Goal: Task Accomplishment & Management: Use online tool/utility

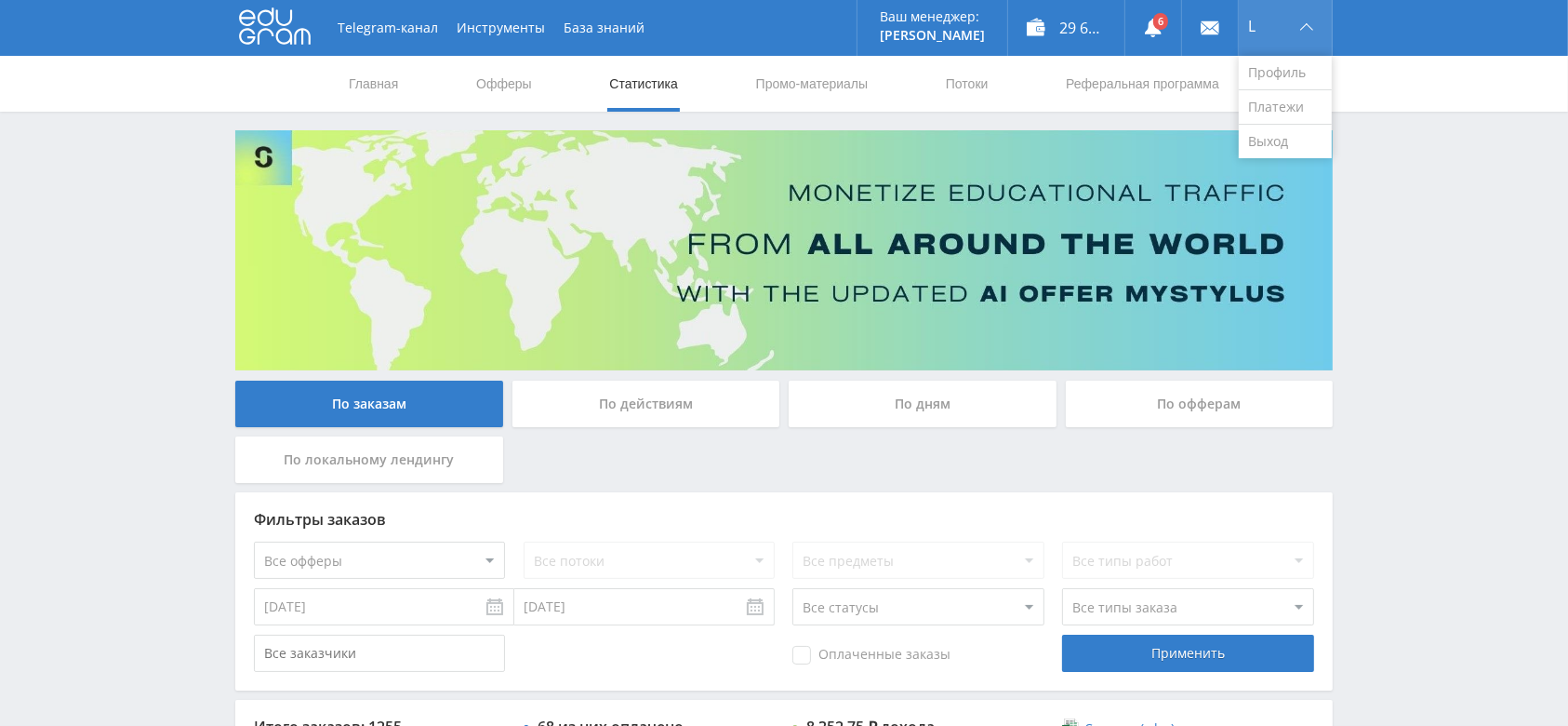
click at [1315, 24] on div "L" at bounding box center [1285, 28] width 93 height 56
click at [1283, 140] on link "Выход" at bounding box center [1285, 142] width 93 height 34
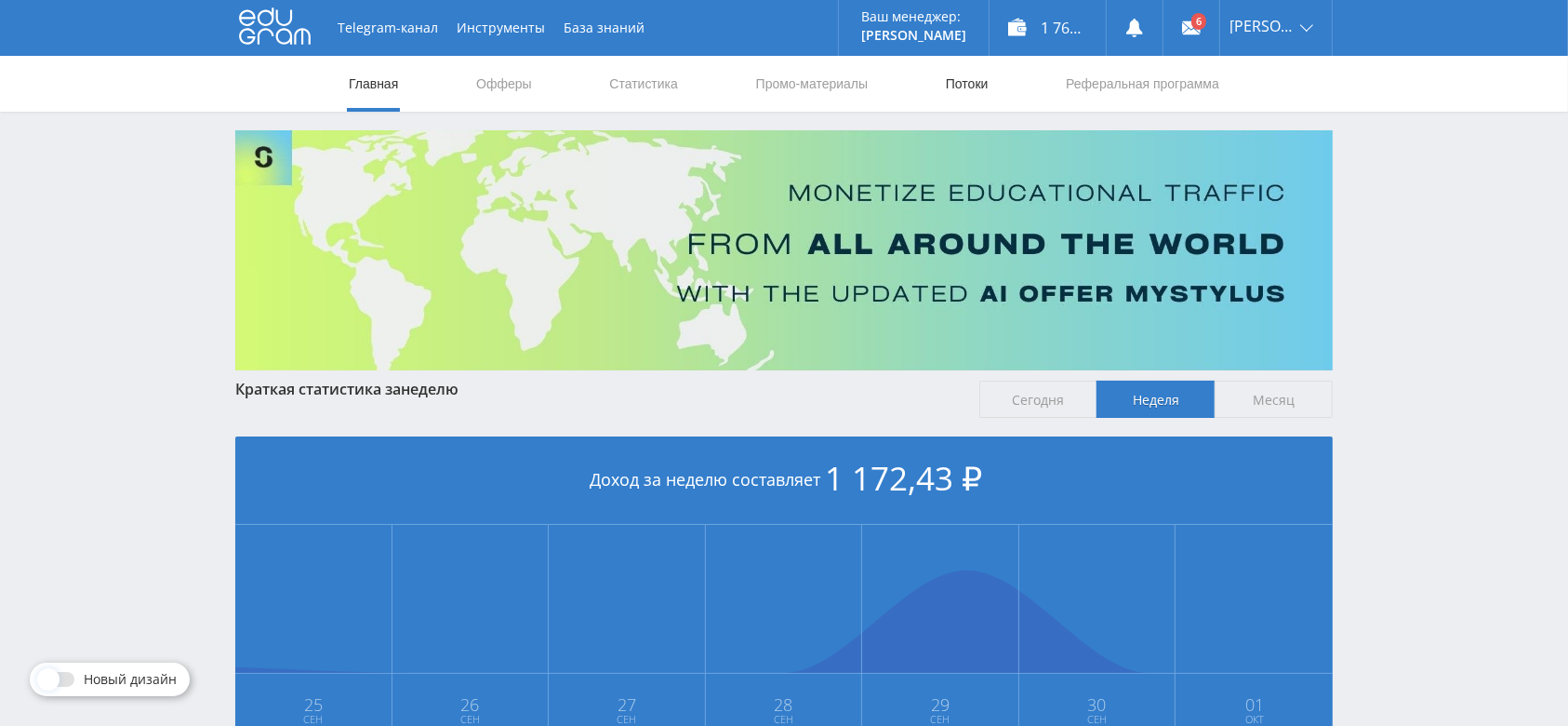
click at [956, 76] on link "Потоки" at bounding box center [967, 84] width 47 height 56
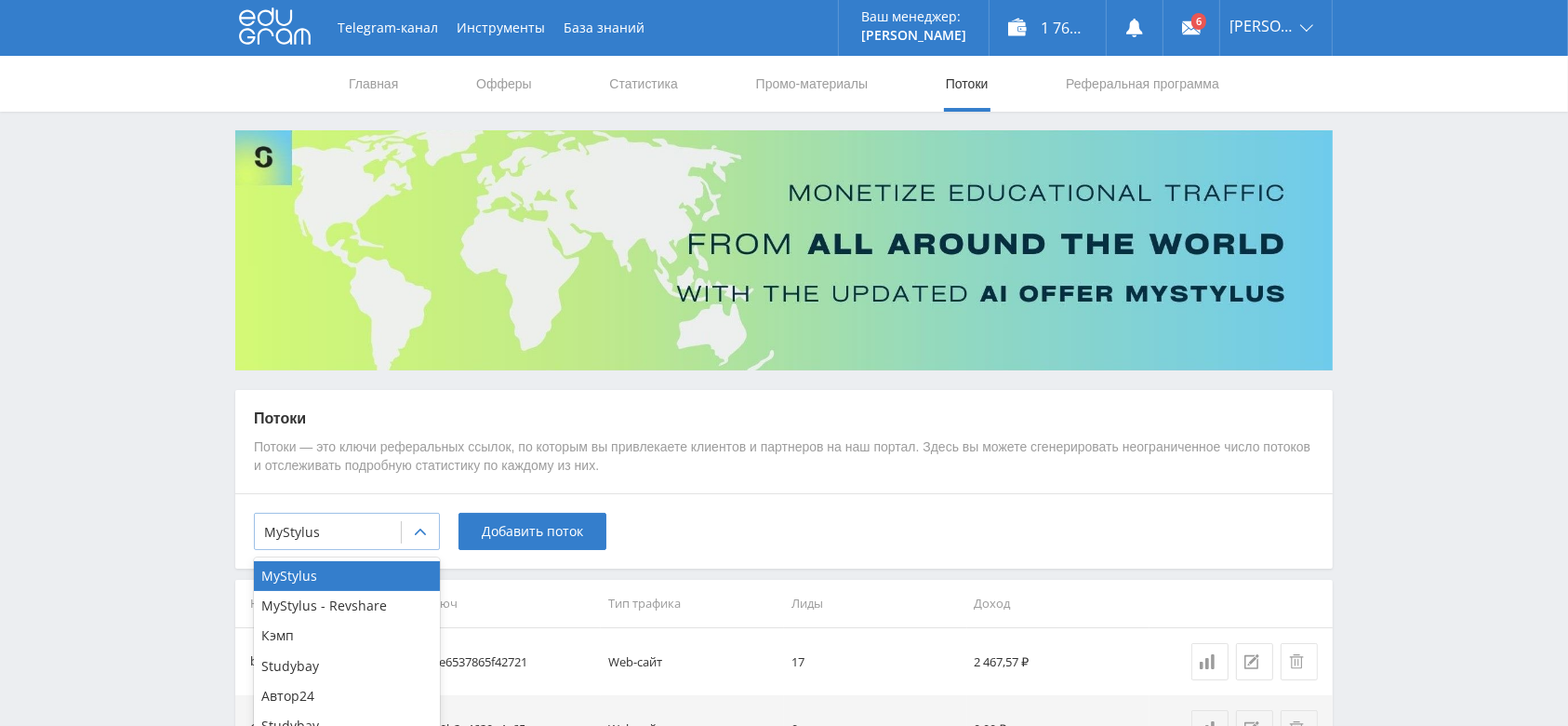
click at [423, 532] on icon at bounding box center [420, 532] width 11 height 7
click at [326, 696] on div "Автор24" at bounding box center [347, 696] width 186 height 30
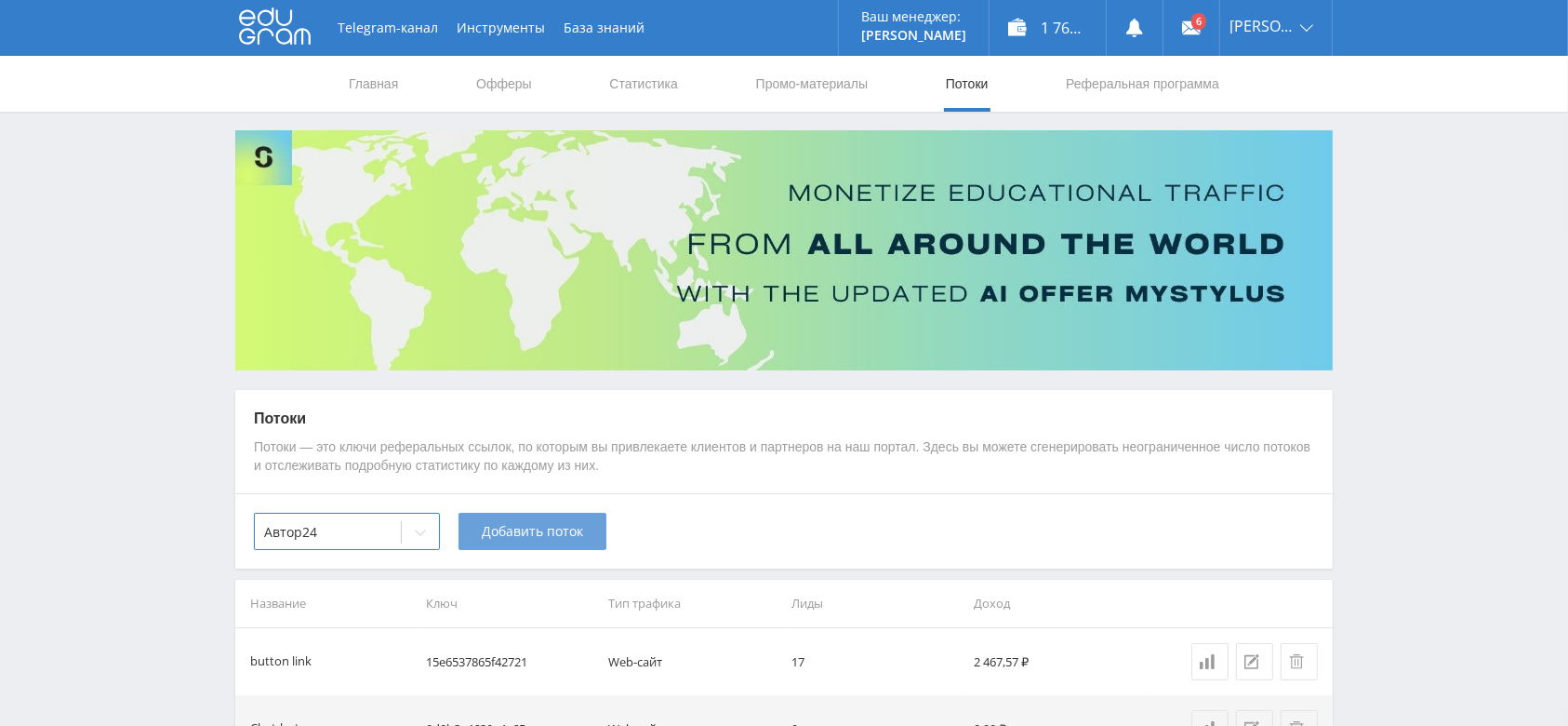
click at [554, 530] on span "Добавить поток" at bounding box center [532, 531] width 101 height 15
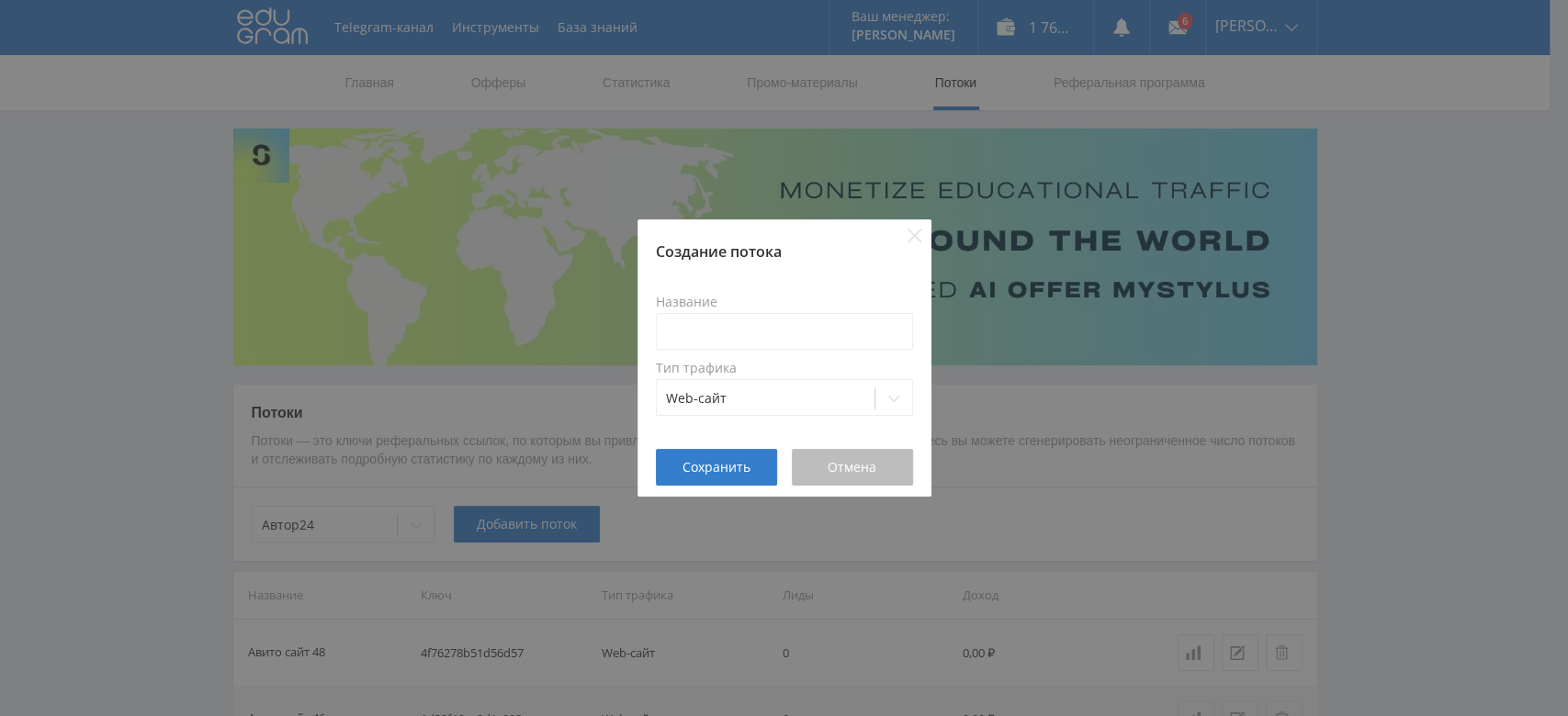
click at [854, 476] on button "Отмена" at bounding box center [852, 466] width 121 height 36
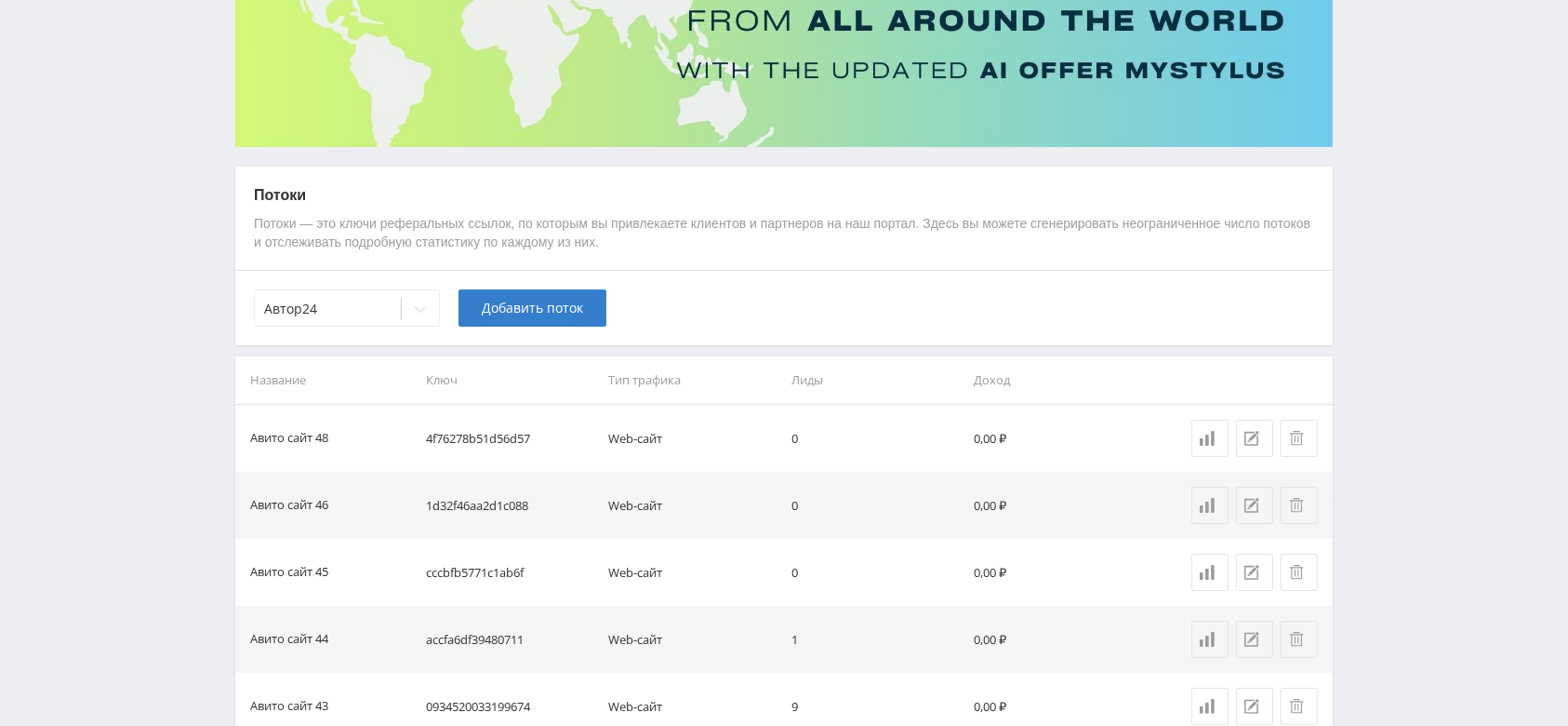
scroll to position [248, 0]
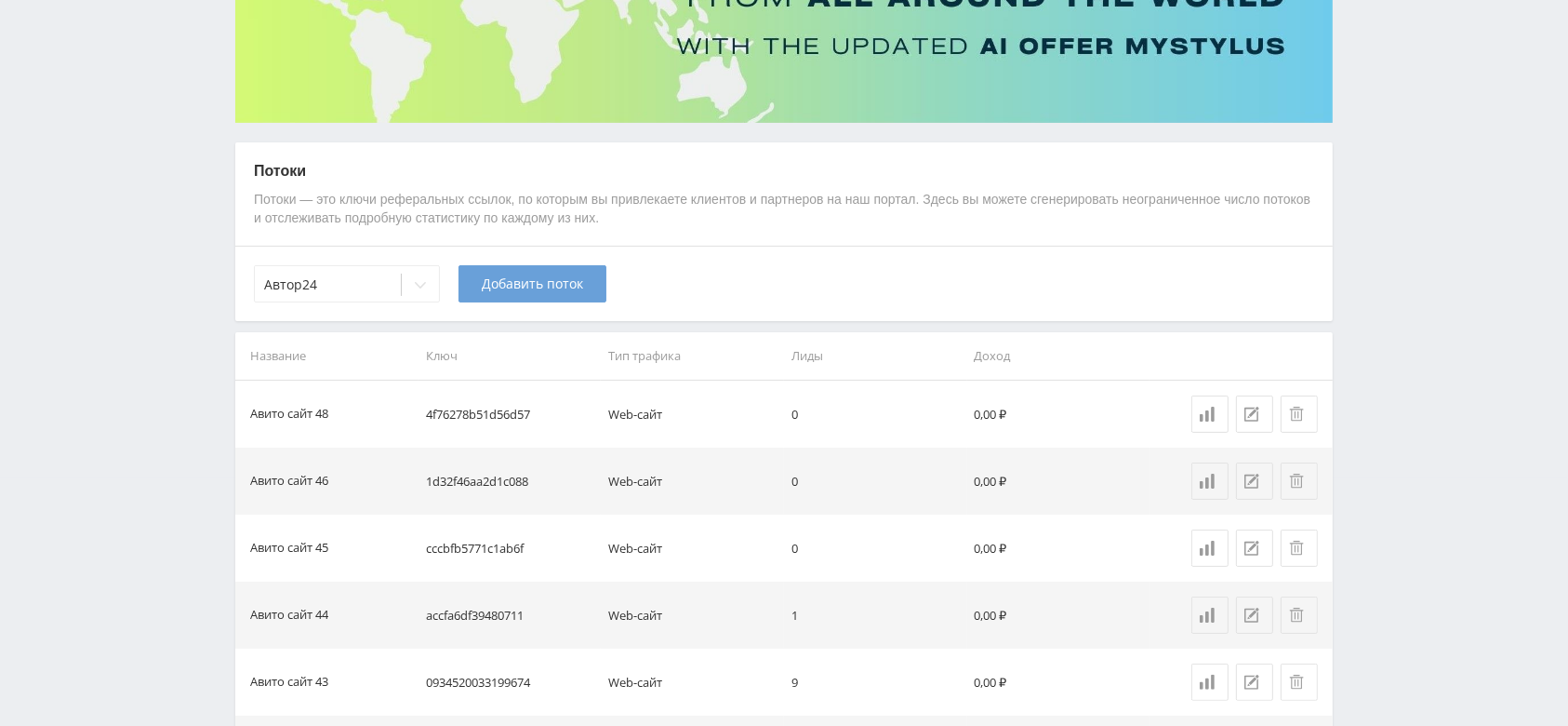
click at [519, 282] on span "Добавить поток" at bounding box center [532, 283] width 101 height 15
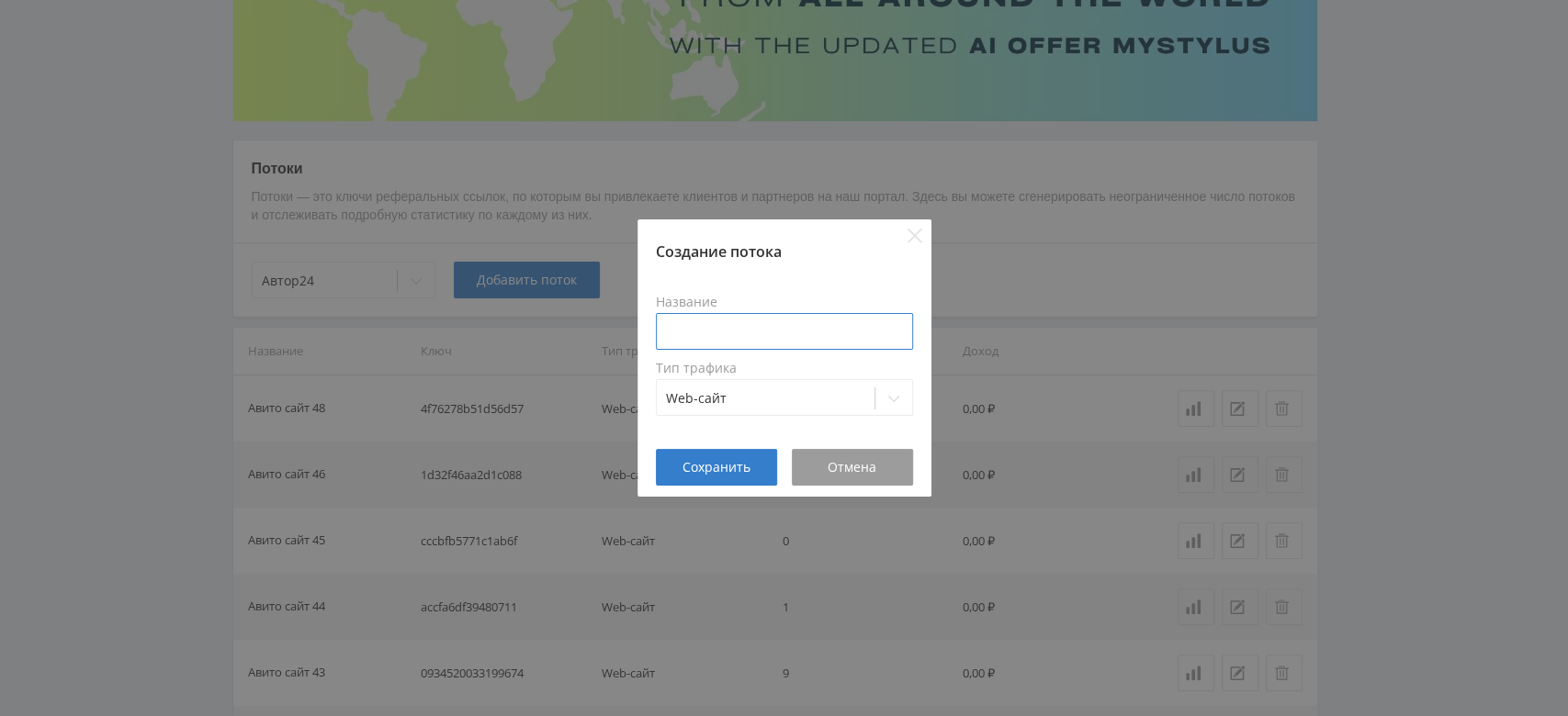
click at [709, 319] on input at bounding box center [784, 330] width 258 height 36
type input "Авито сайт 49"
click at [732, 457] on button "Сохранить" at bounding box center [716, 466] width 121 height 36
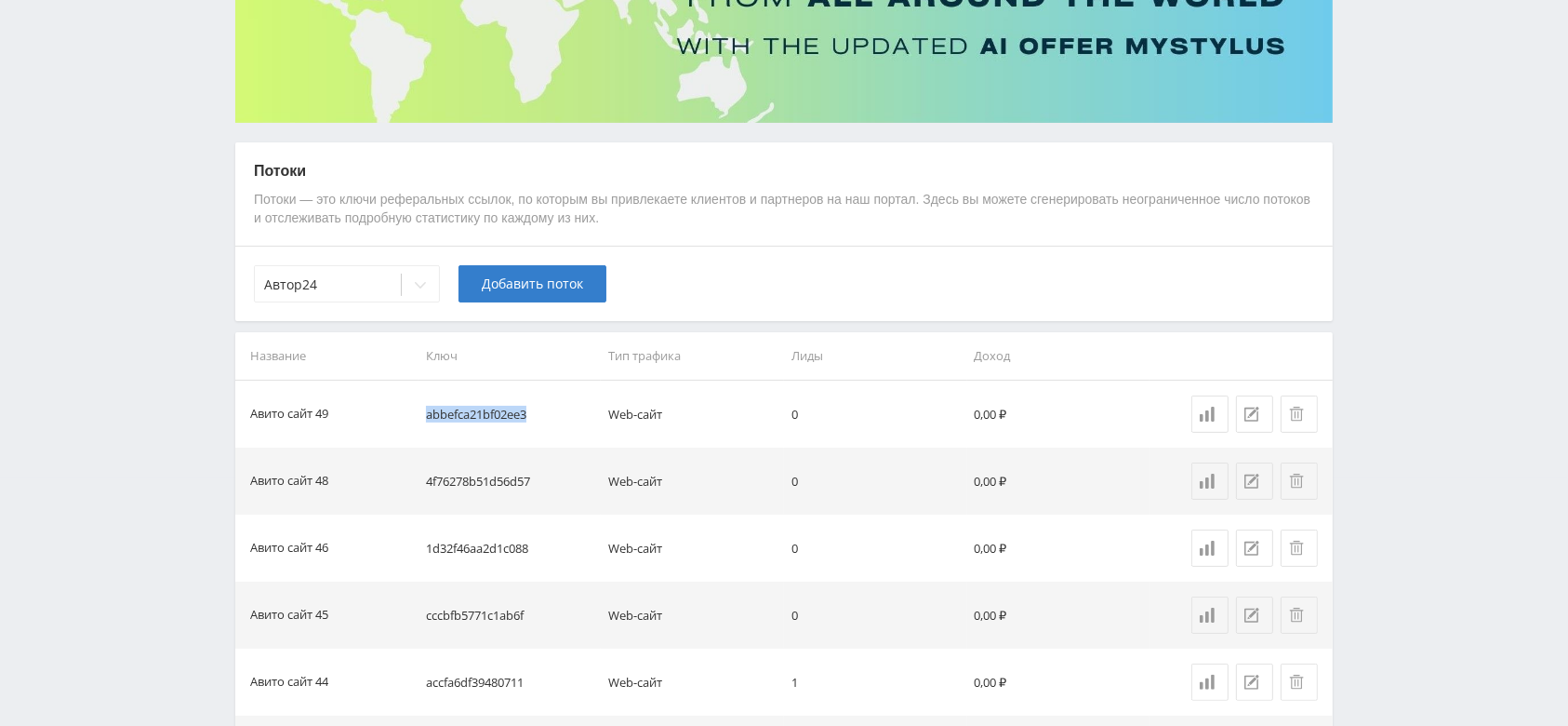
drag, startPoint x: 544, startPoint y: 415, endPoint x: 424, endPoint y: 410, distance: 120.1
click at [424, 410] on td "abbefca21bf02ee3" at bounding box center [510, 414] width 183 height 67
copy td "abbefca21bf02ee3"
